Goal: Task Accomplishment & Management: Manage account settings

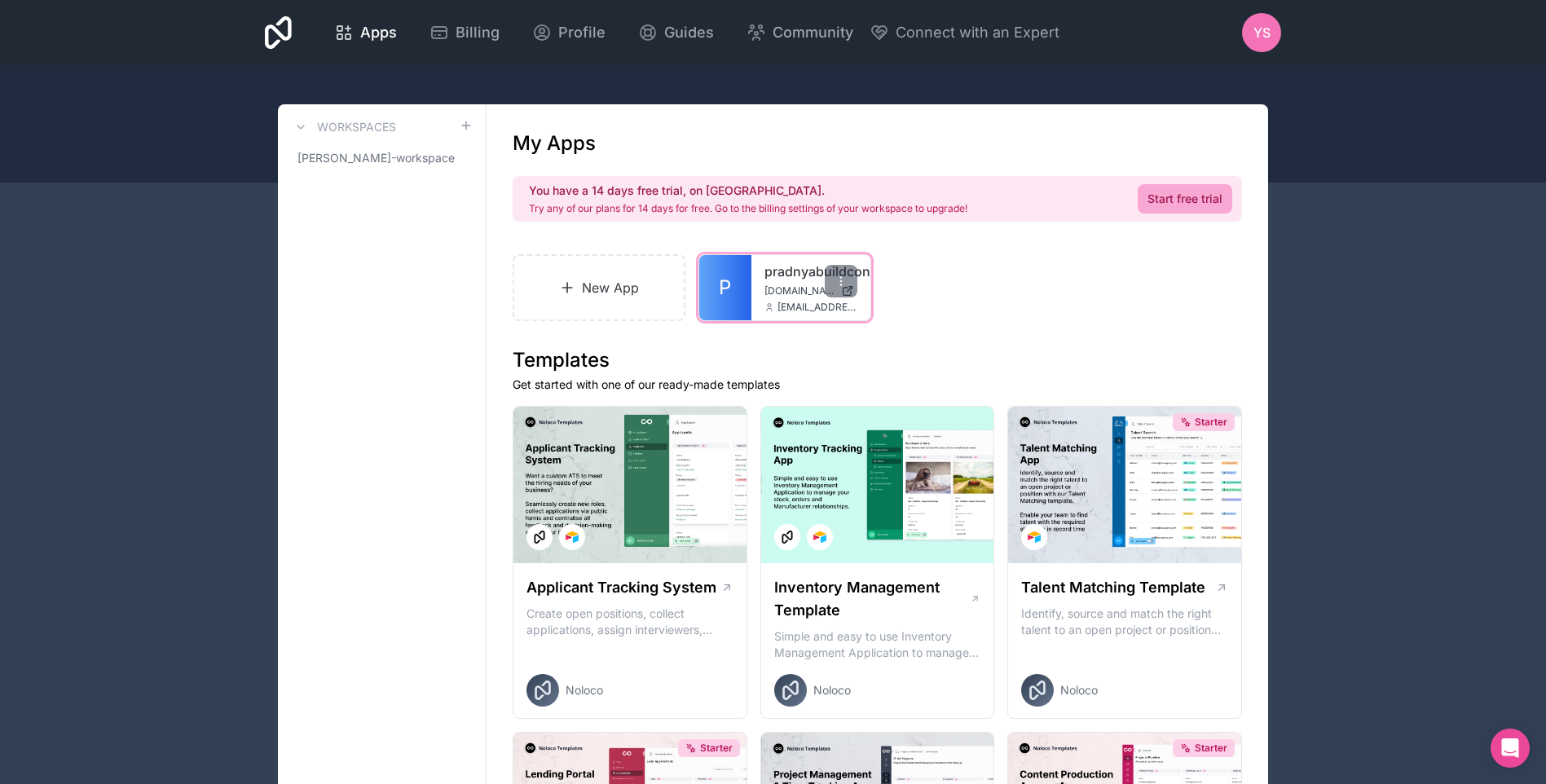
click at [750, 287] on link "P" at bounding box center [725, 287] width 52 height 65
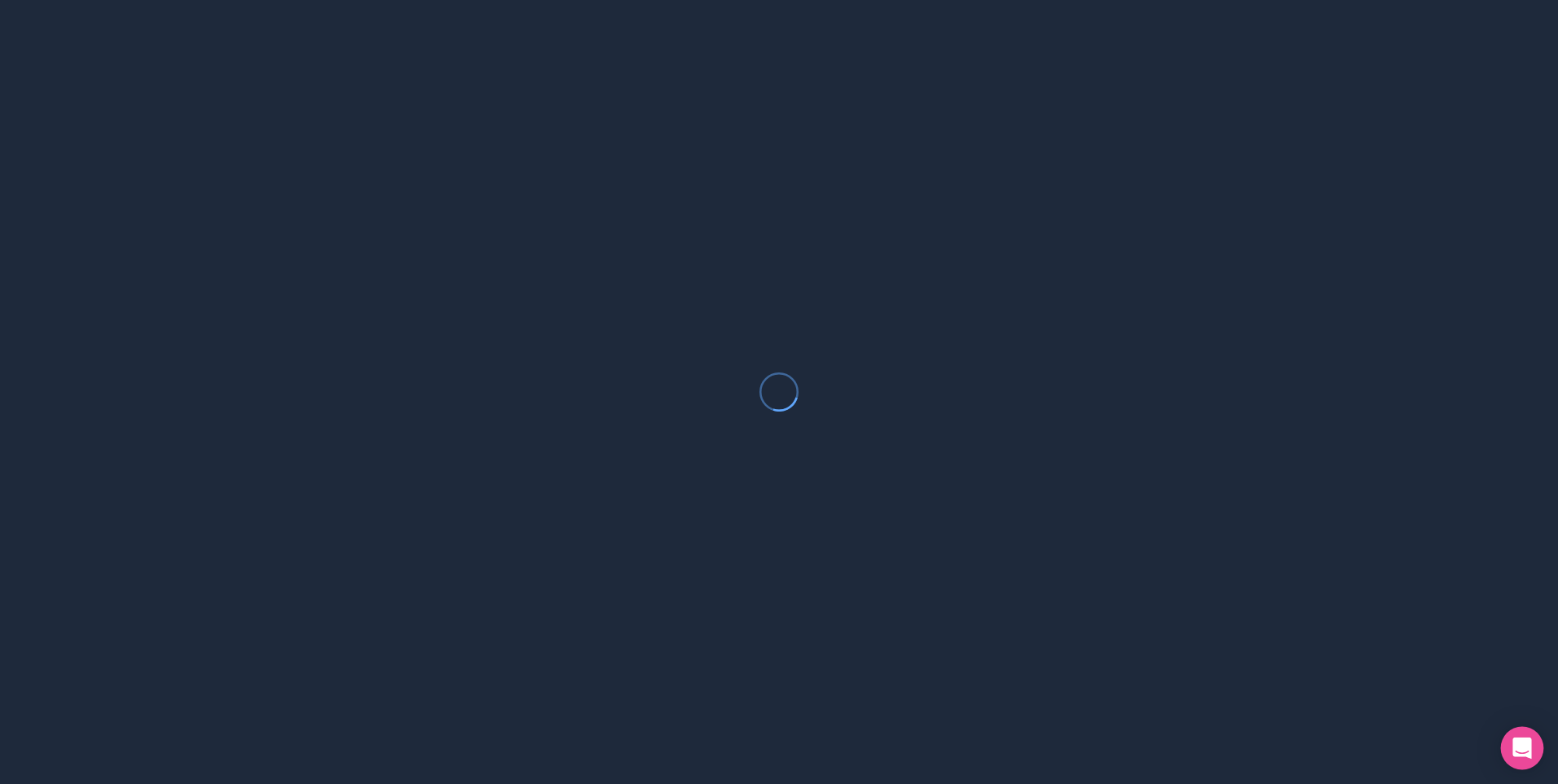
click at [1521, 747] on icon "Open Intercom Messenger" at bounding box center [1521, 747] width 19 height 21
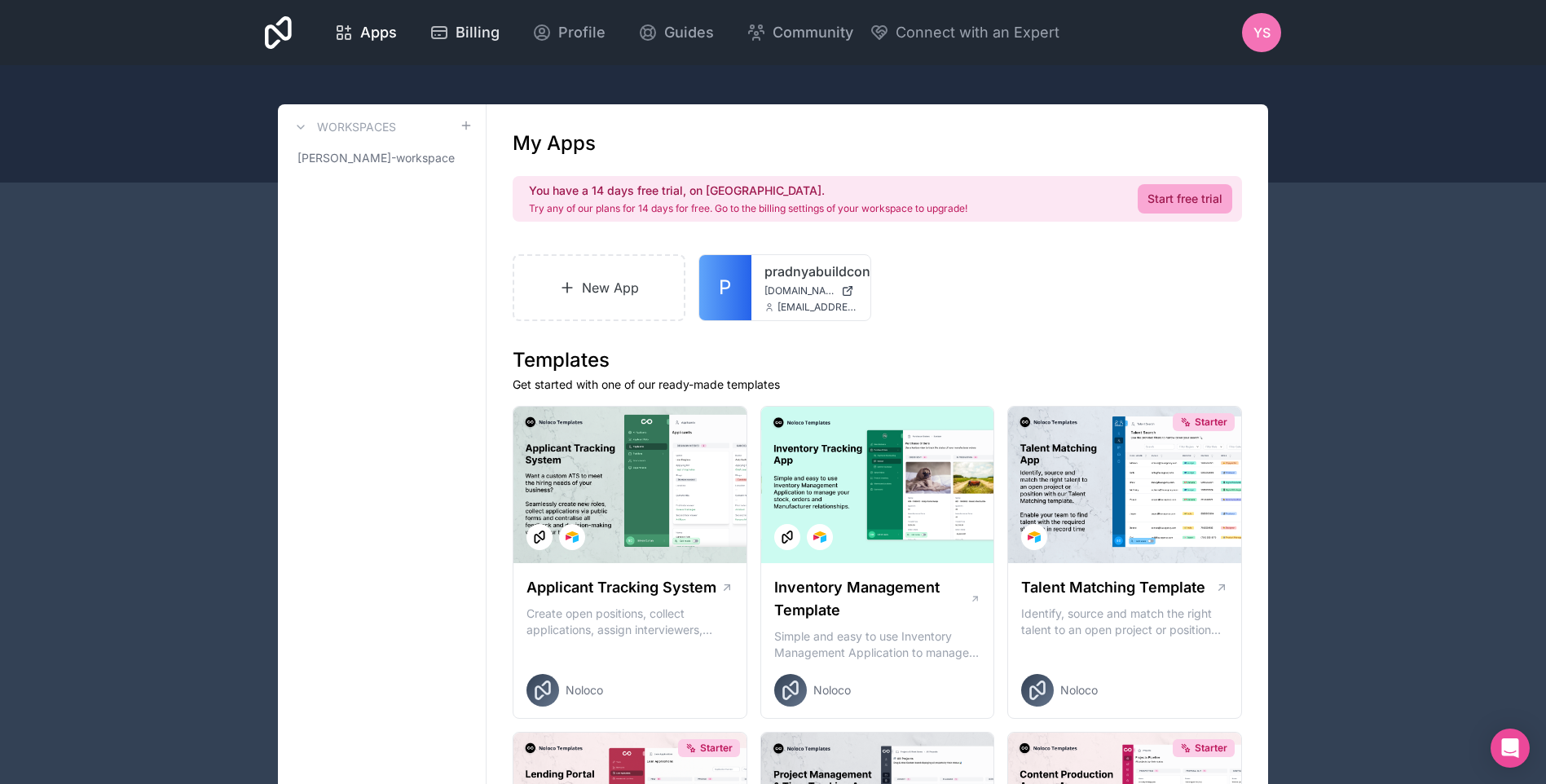
click at [428, 36] on link "Billing" at bounding box center [464, 32] width 96 height 36
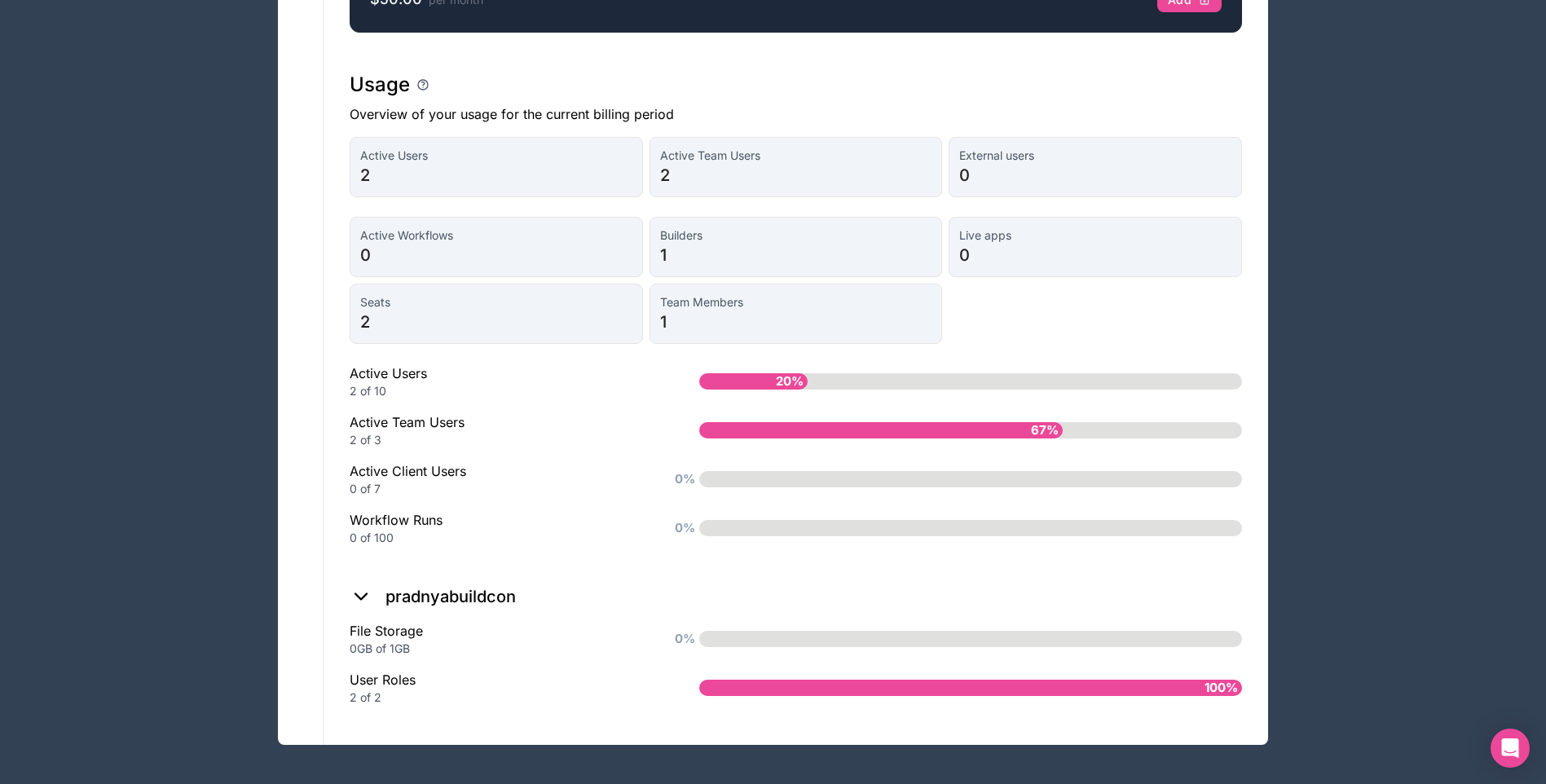
scroll to position [1183, 0]
click at [840, 628] on div "File Storage 0GB of 1GB 0%" at bounding box center [796, 639] width 892 height 36
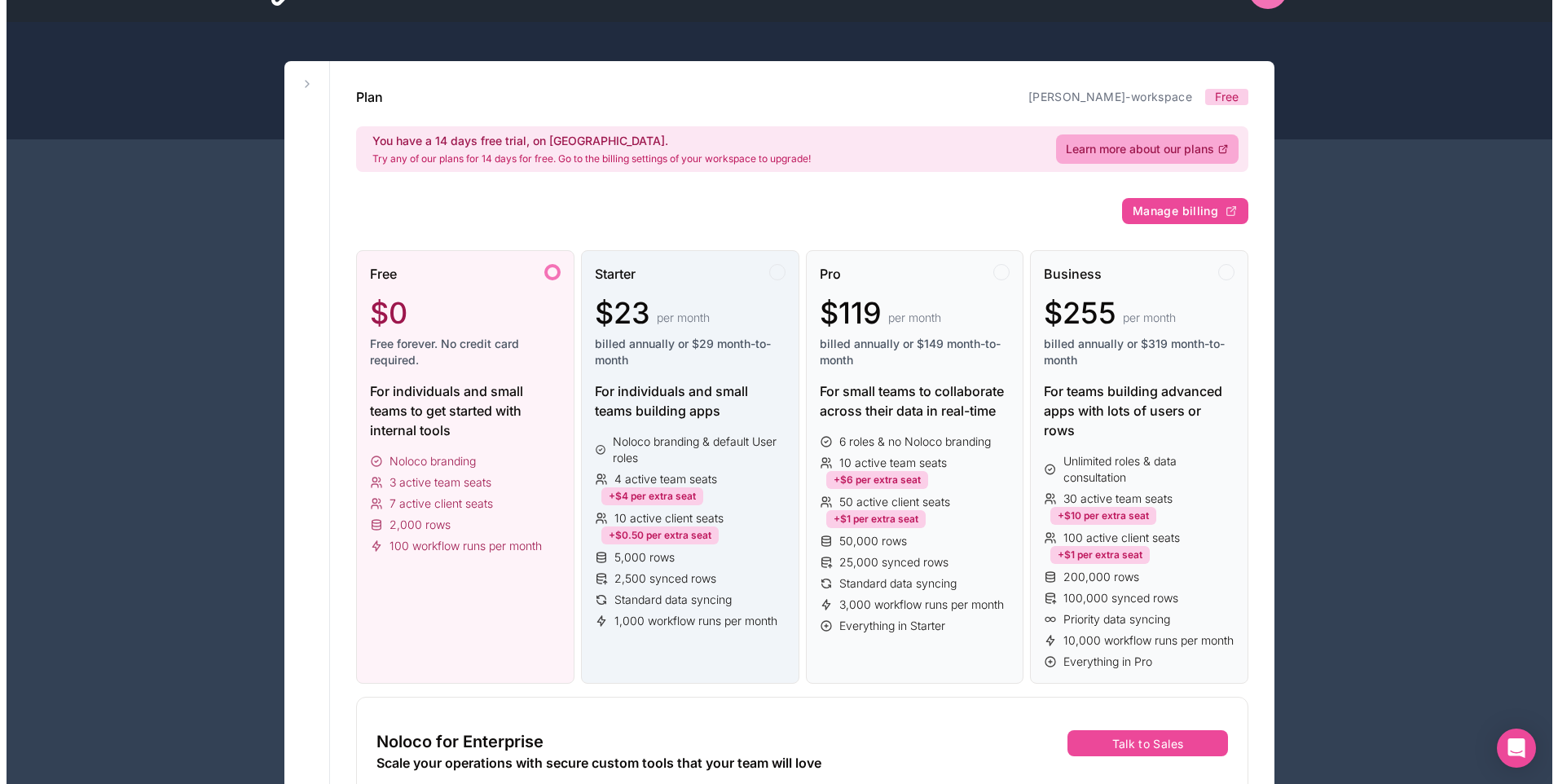
scroll to position [0, 0]
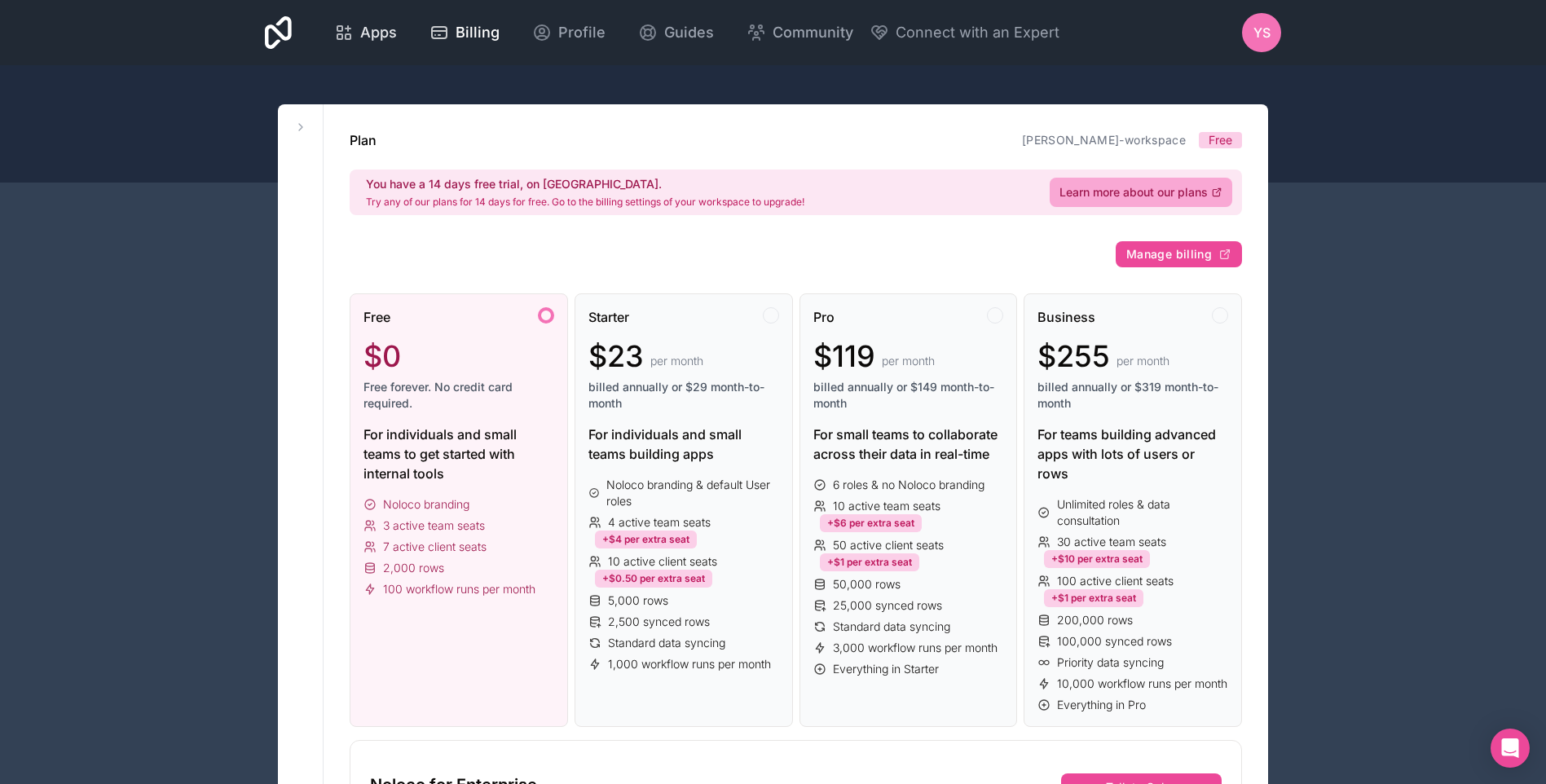
click at [380, 32] on span "Apps" at bounding box center [378, 32] width 37 height 23
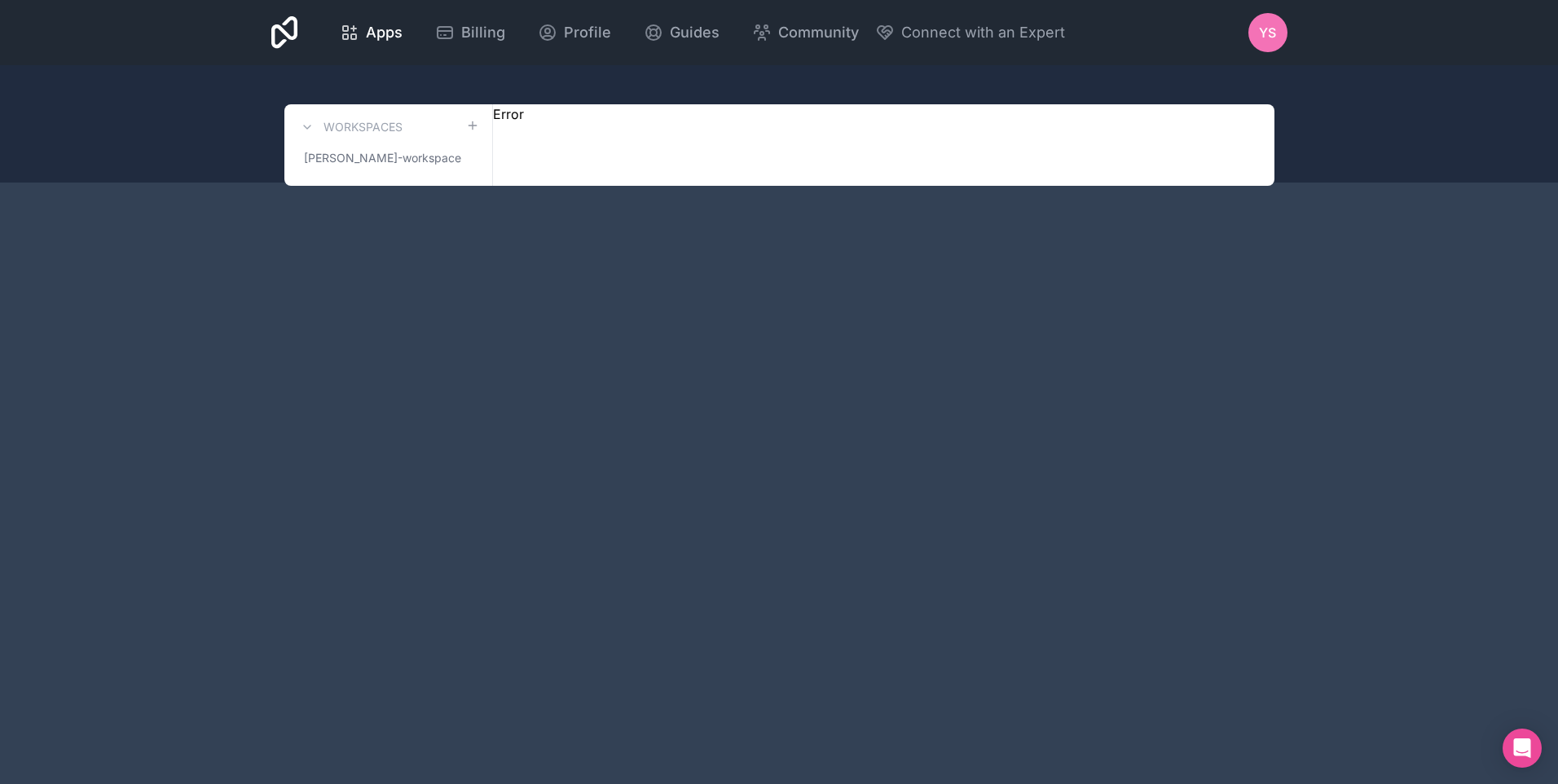
click at [523, 121] on div "Workspaces yashwant-sonawane-workspace Error" at bounding box center [779, 145] width 990 height 82
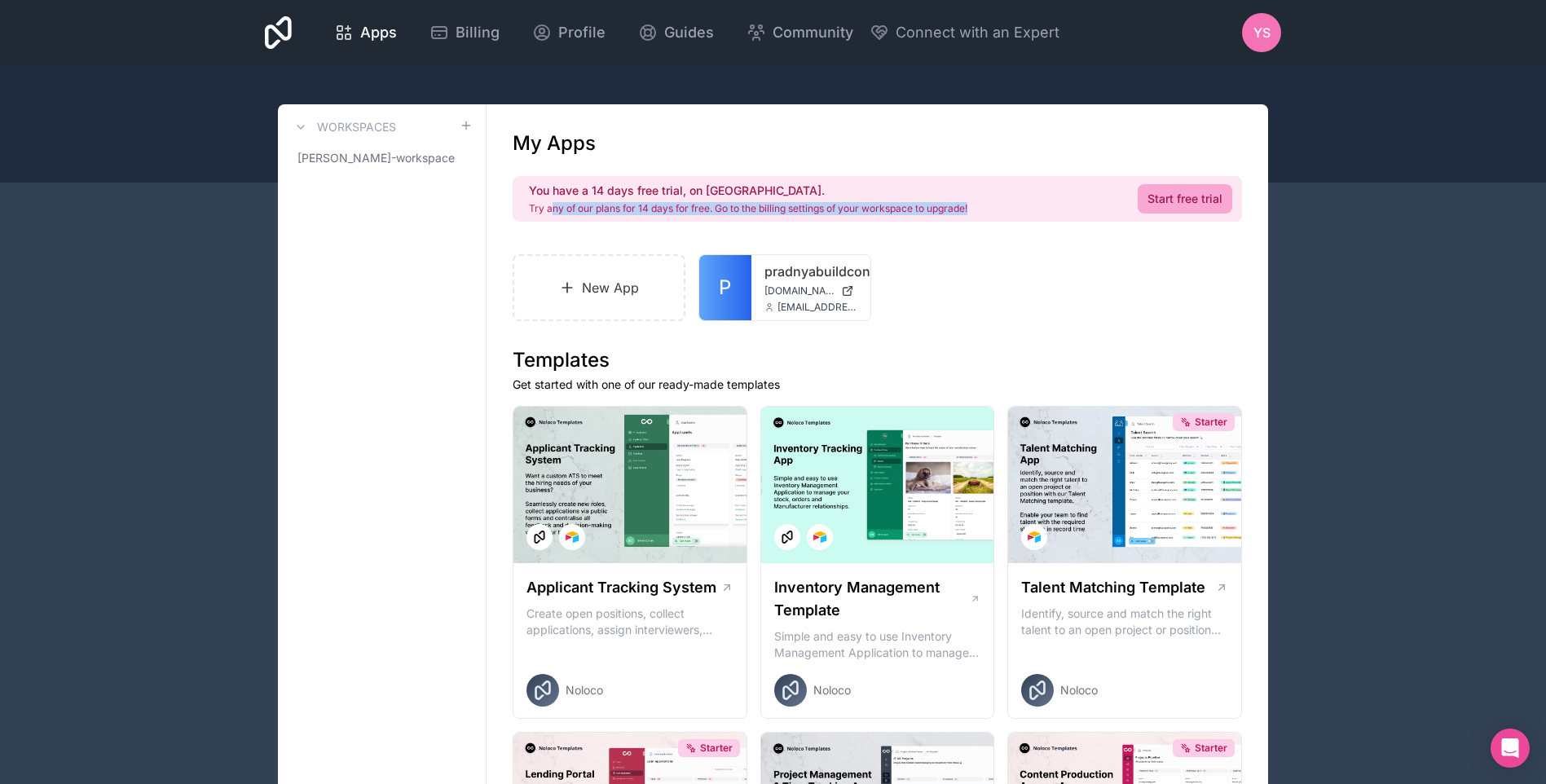
drag, startPoint x: 554, startPoint y: 206, endPoint x: 984, endPoint y: 217, distance: 430.1
click at [984, 217] on div "You have a 14 days free trial, on us. Try any of our plans for 14 days for free…" at bounding box center [877, 199] width 729 height 46
drag, startPoint x: 984, startPoint y: 217, endPoint x: 906, endPoint y: 261, distance: 89.6
click at [906, 261] on div "New App P pradnyabuildcon pradnyabuildcon.noloco.co yashwantds@pradnyabuildcon.…" at bounding box center [877, 287] width 729 height 67
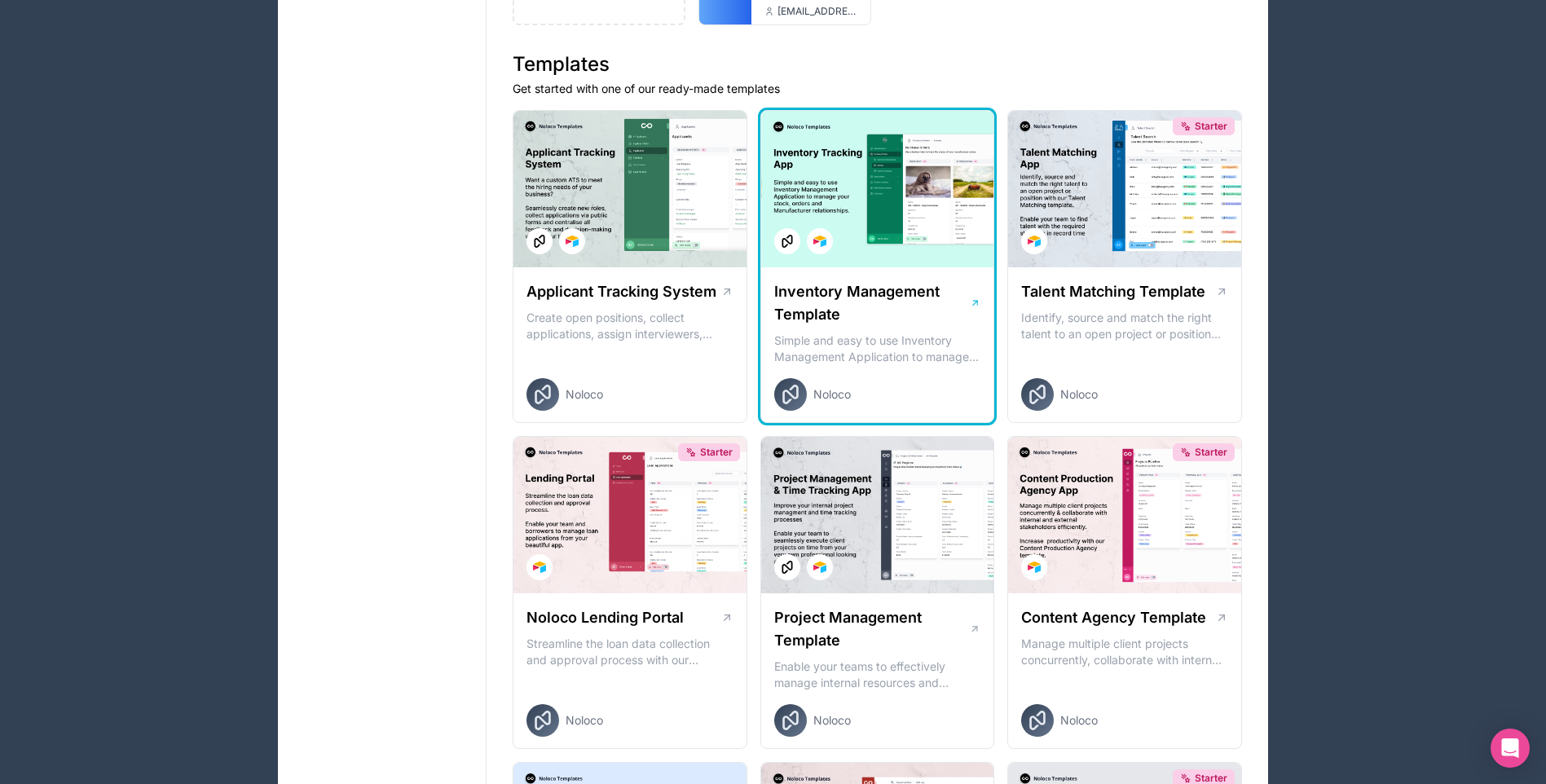
scroll to position [245, 0]
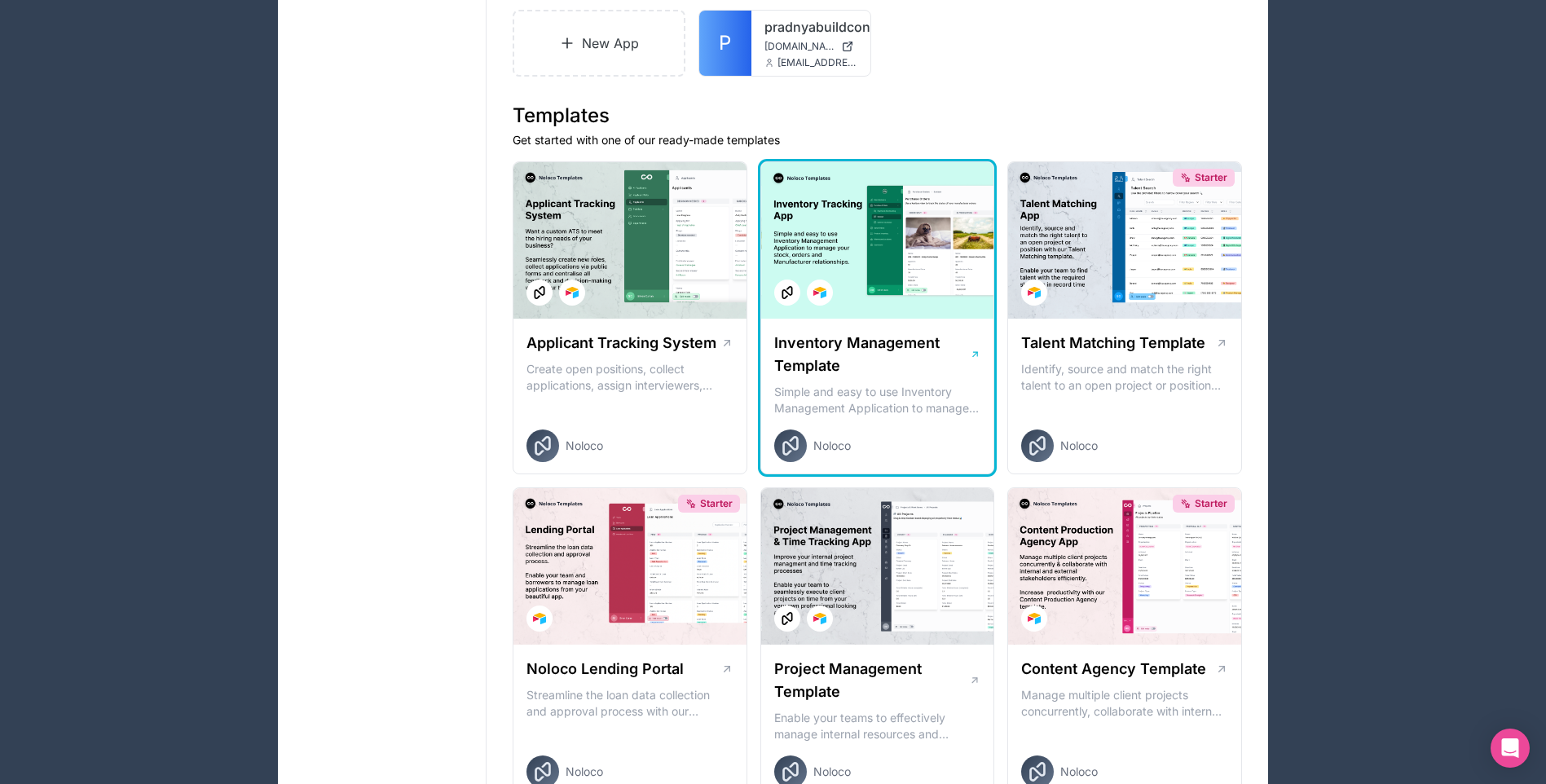
click at [849, 337] on h1 "Inventory Management Template" at bounding box center [872, 354] width 195 height 46
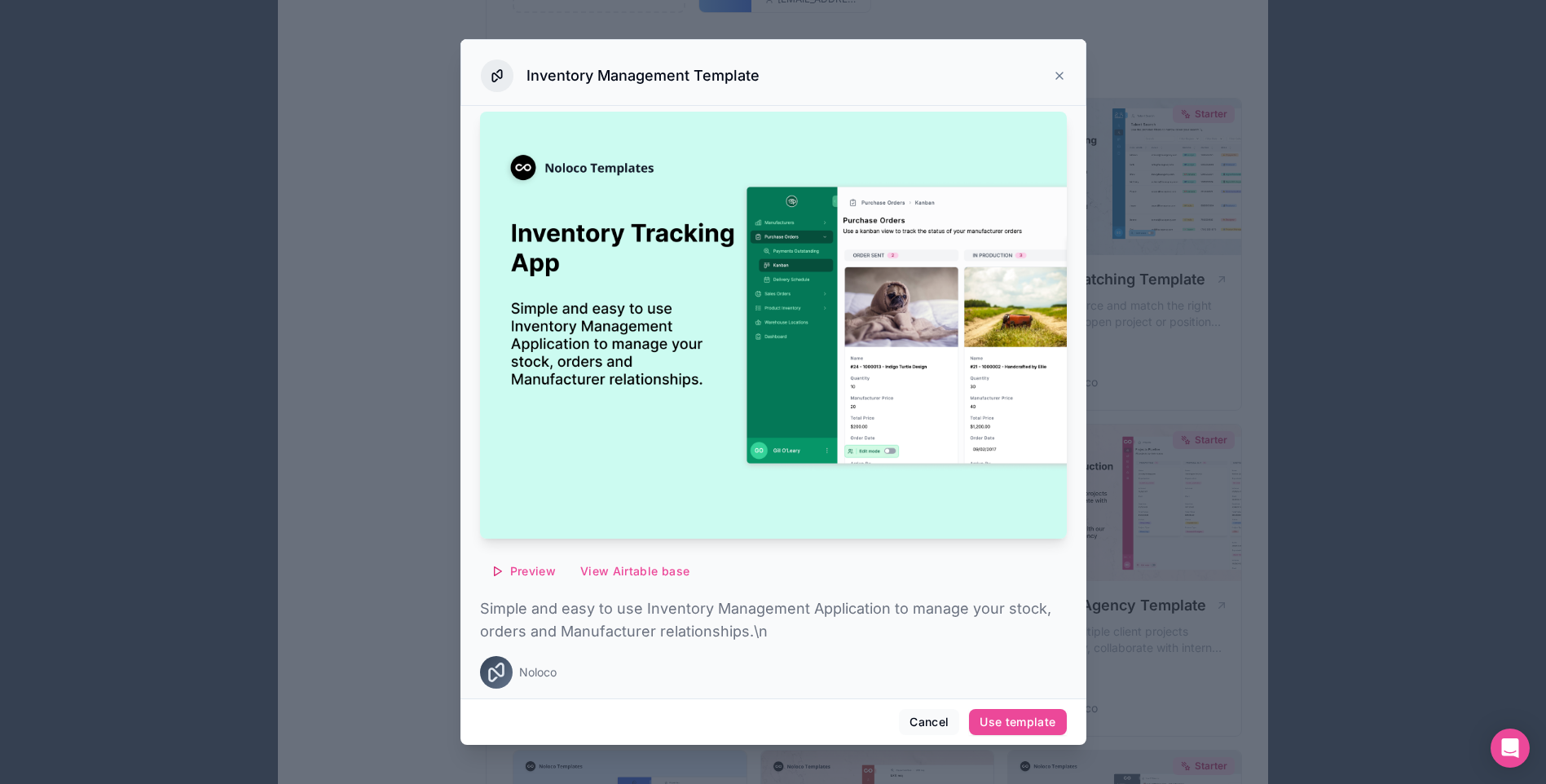
scroll to position [570, 0]
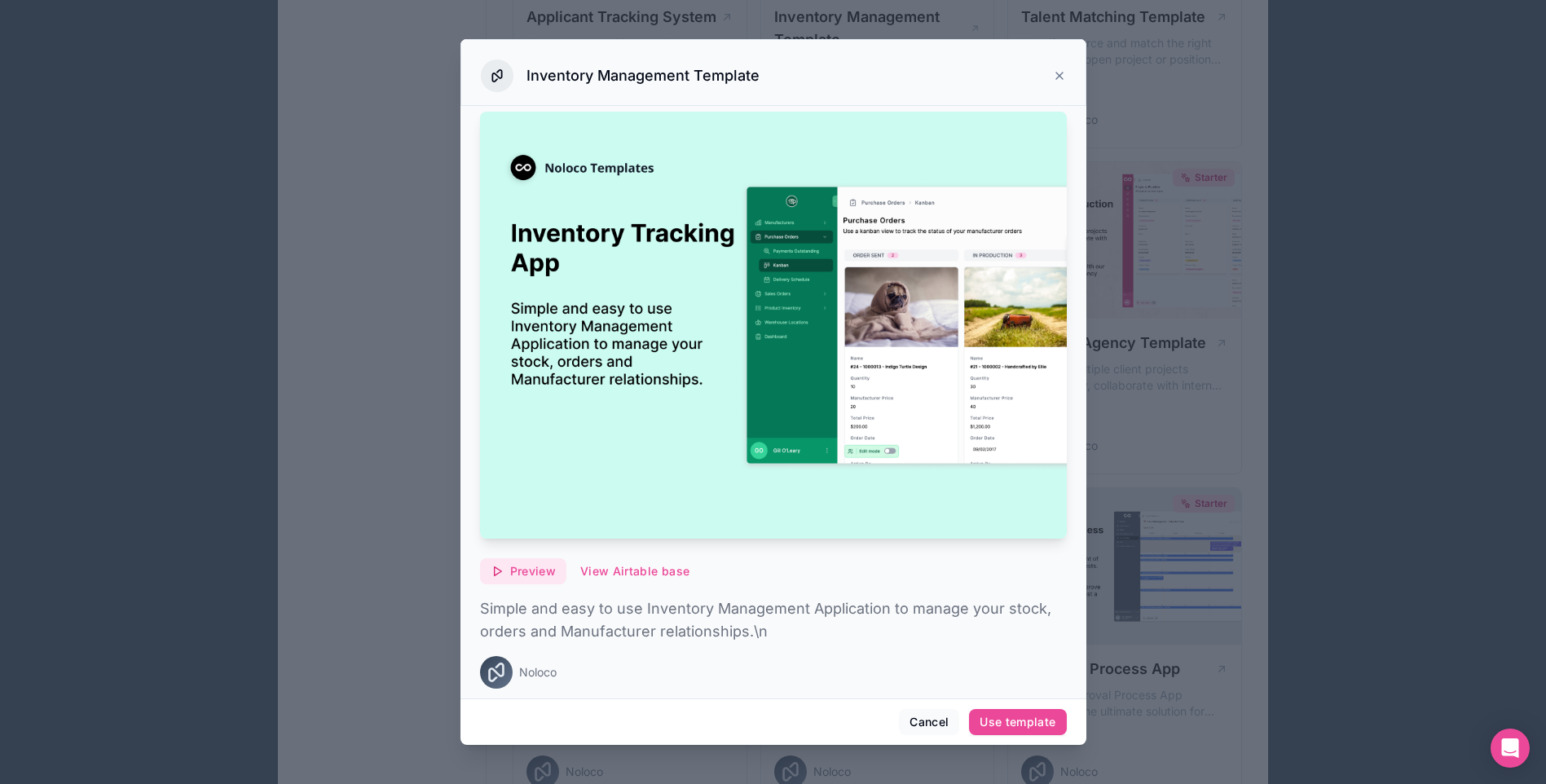
click at [529, 572] on button "Preview" at bounding box center [524, 571] width 87 height 26
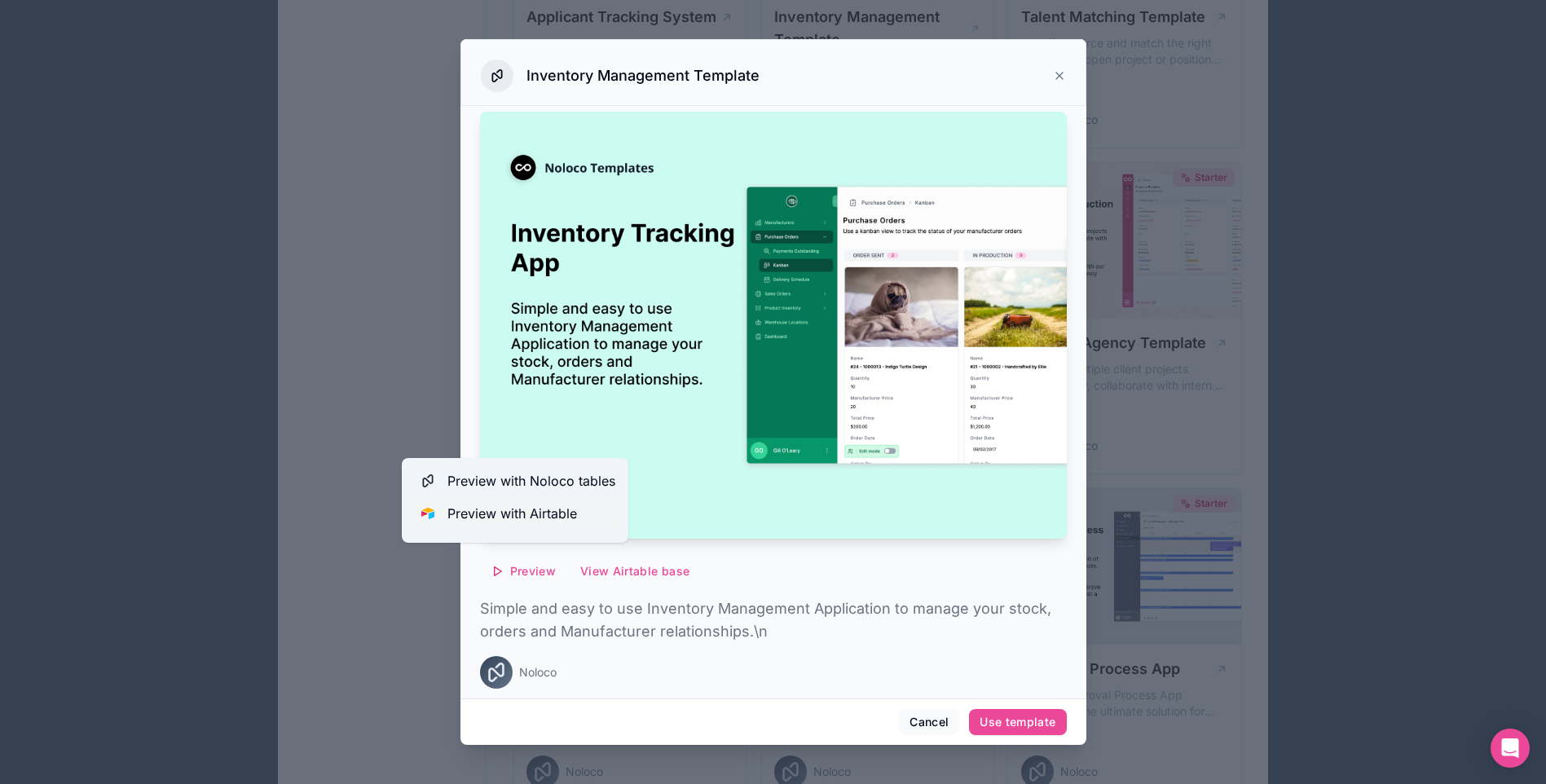
click at [566, 510] on span "Preview with Airtable" at bounding box center [512, 513] width 129 height 20
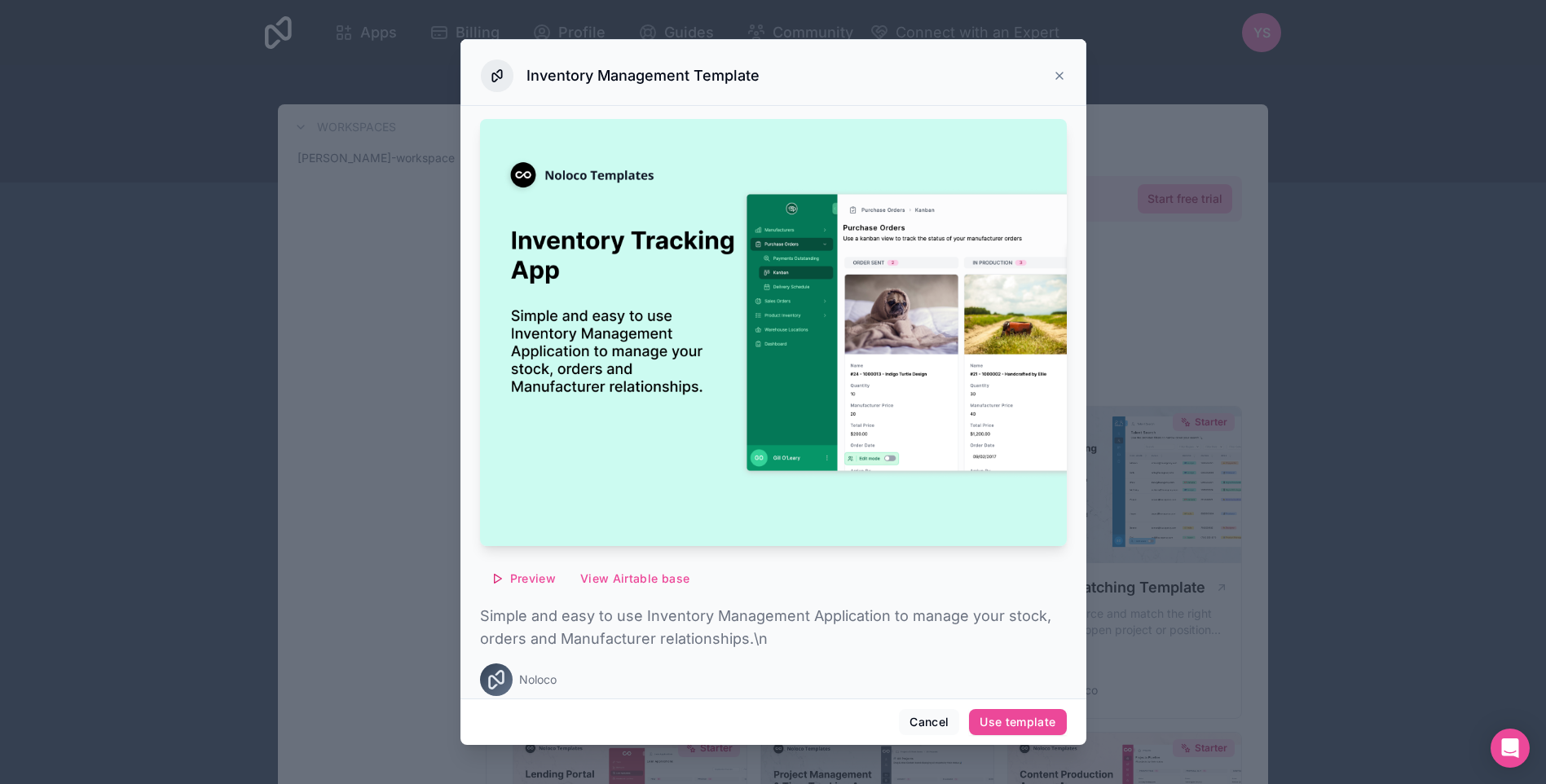
click at [1058, 73] on icon at bounding box center [1059, 76] width 13 height 13
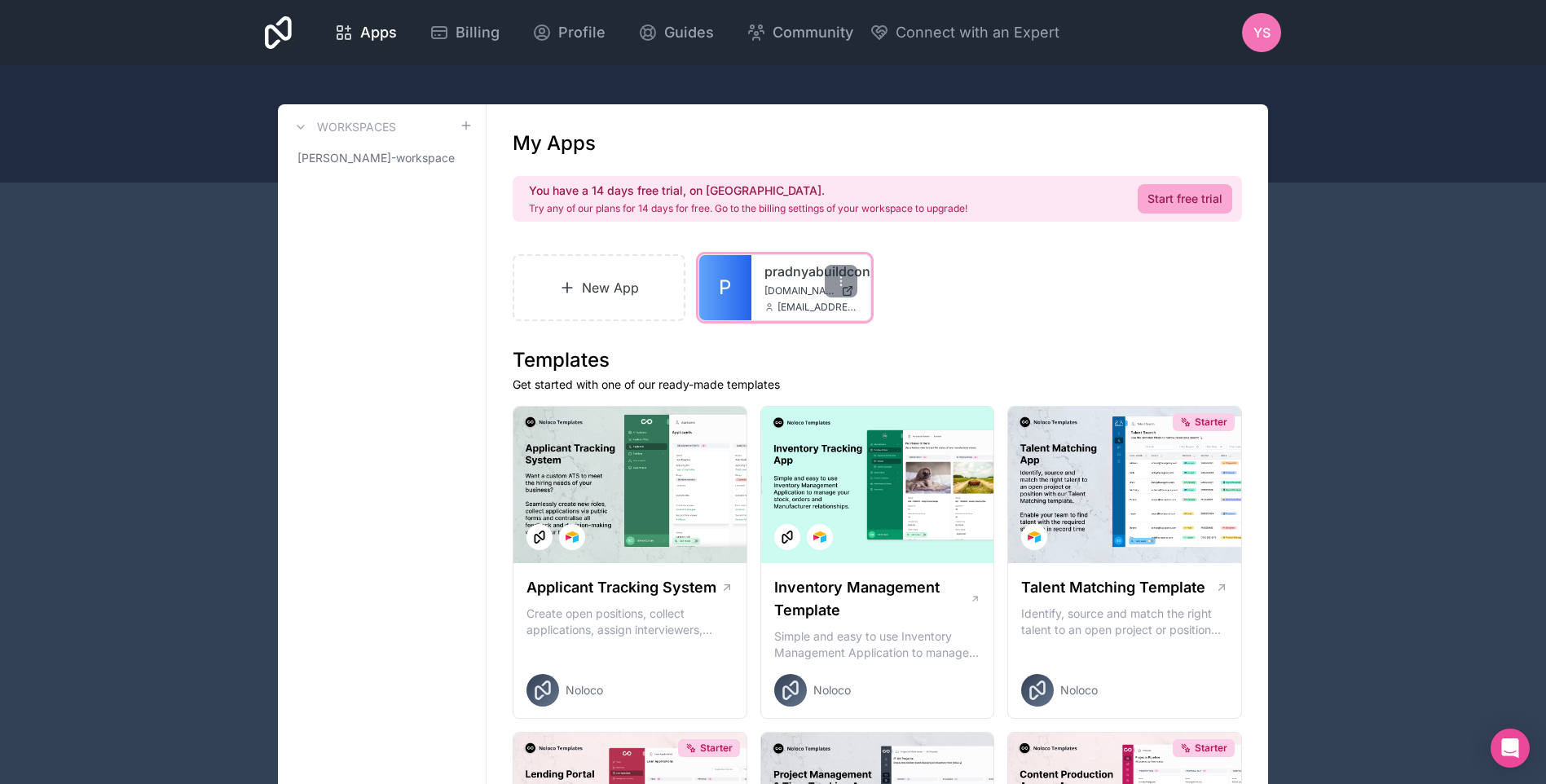
click at [752, 292] on div "pradnyabuildcon [DOMAIN_NAME] [EMAIL_ADDRESS][DOMAIN_NAME]" at bounding box center [811, 287] width 119 height 65
click at [849, 282] on div at bounding box center [841, 281] width 32 height 32
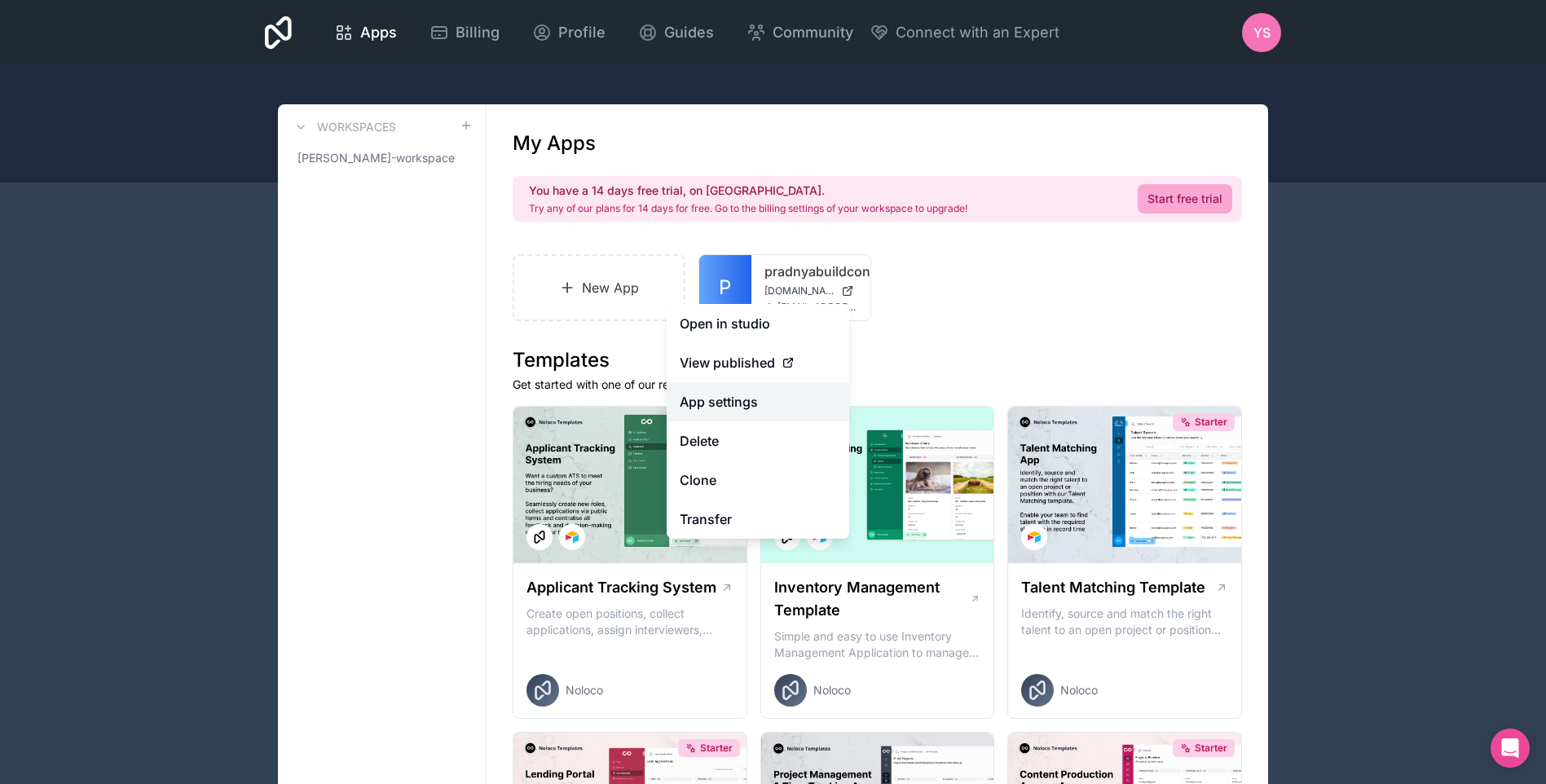
click at [751, 398] on link "App settings" at bounding box center [757, 402] width 183 height 39
